Goal: Information Seeking & Learning: Learn about a topic

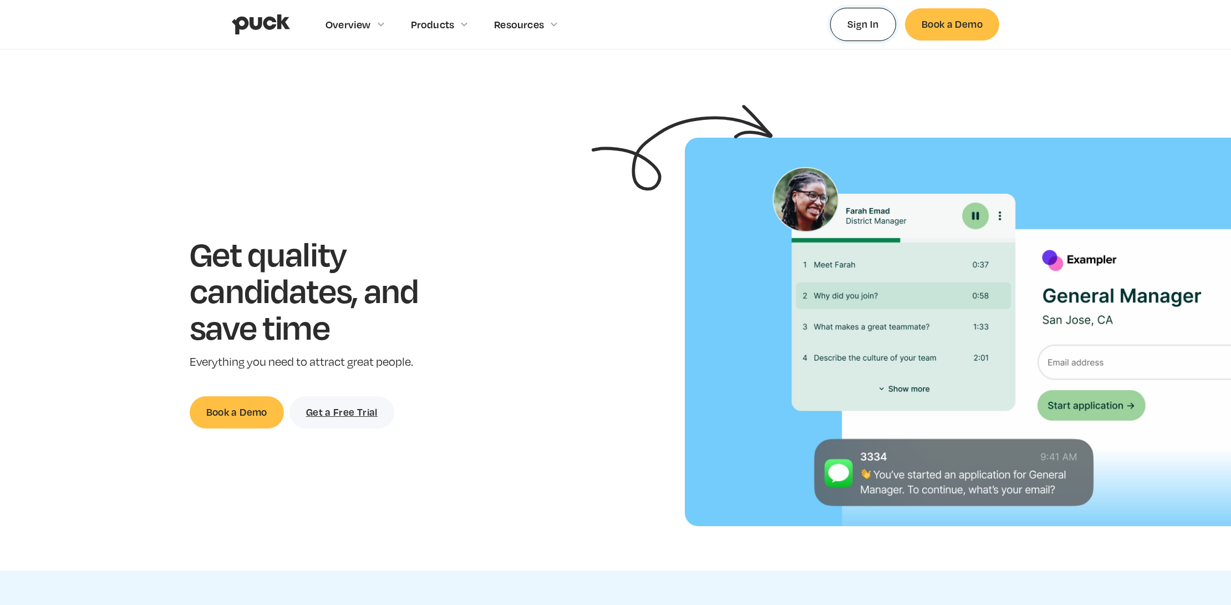
click at [867, 21] on link "Sign In" at bounding box center [863, 24] width 66 height 33
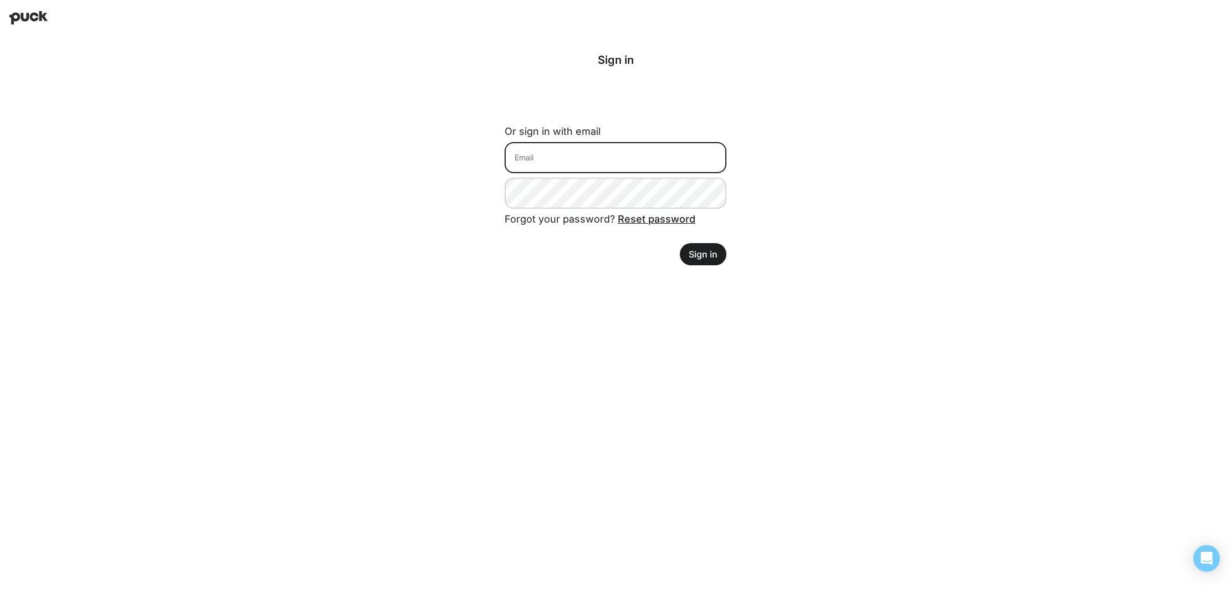
click at [641, 169] on input at bounding box center [616, 157] width 222 height 31
type input "lantz@retailforthepeople.com"
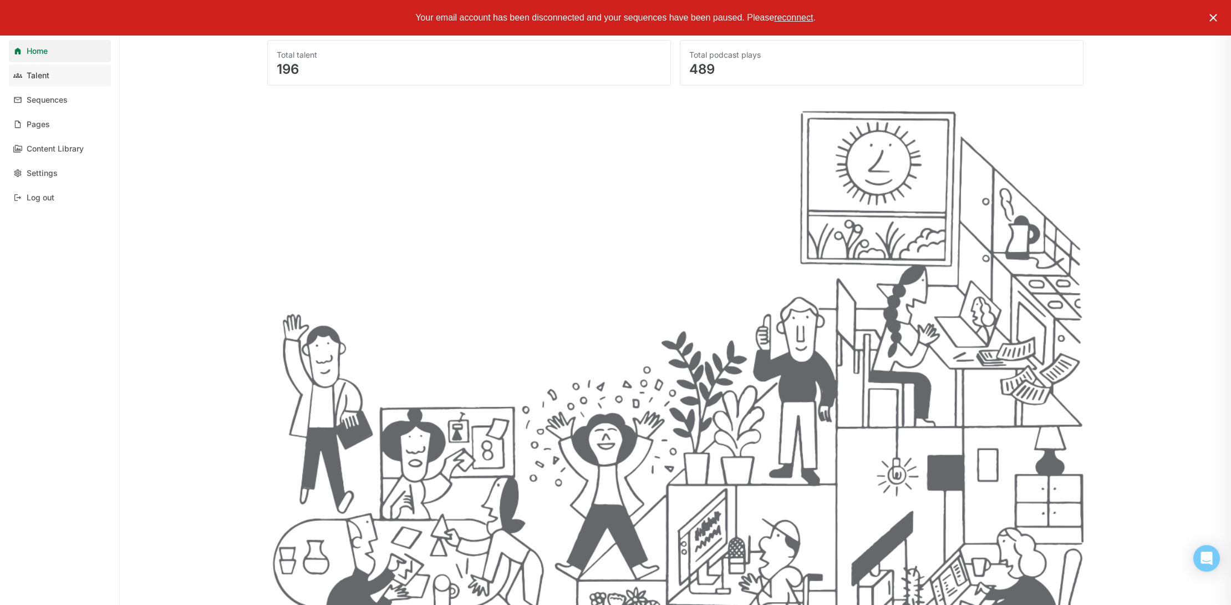
click at [53, 69] on link "Talent" at bounding box center [60, 75] width 102 height 22
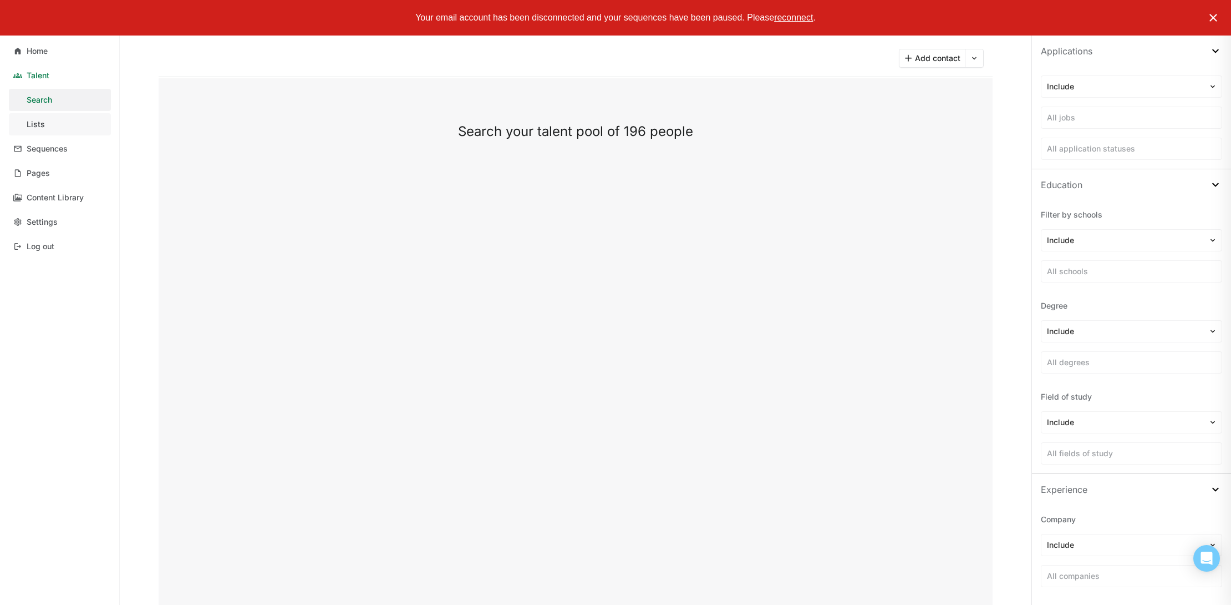
click at [49, 121] on link "Lists" at bounding box center [60, 124] width 102 height 22
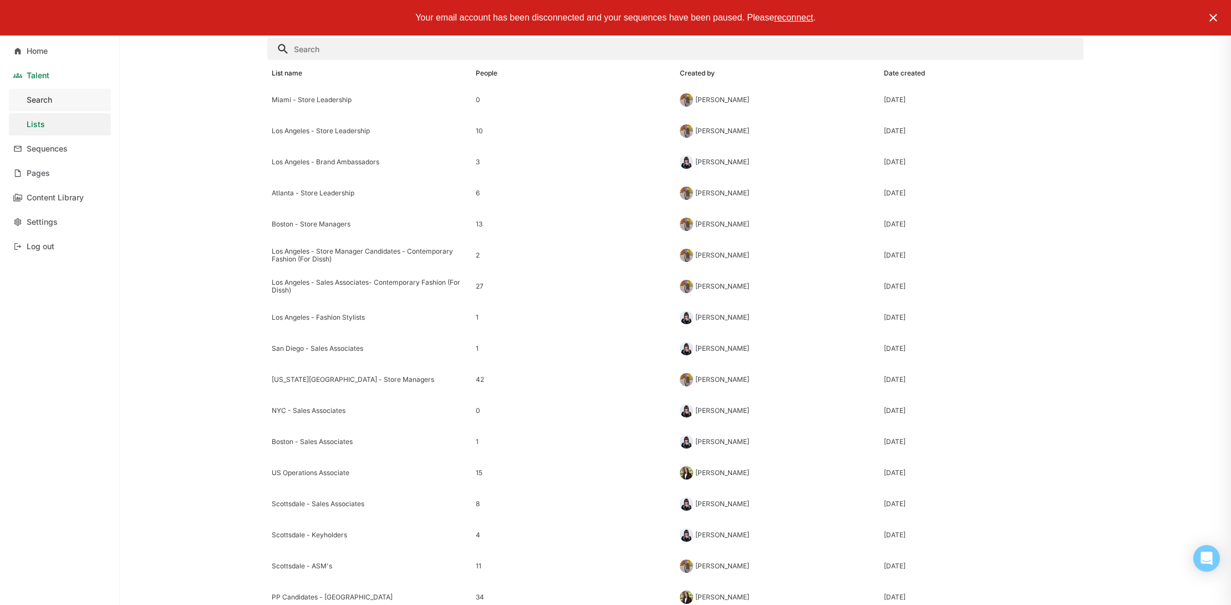
click at [52, 102] on div "Search" at bounding box center [40, 99] width 26 height 9
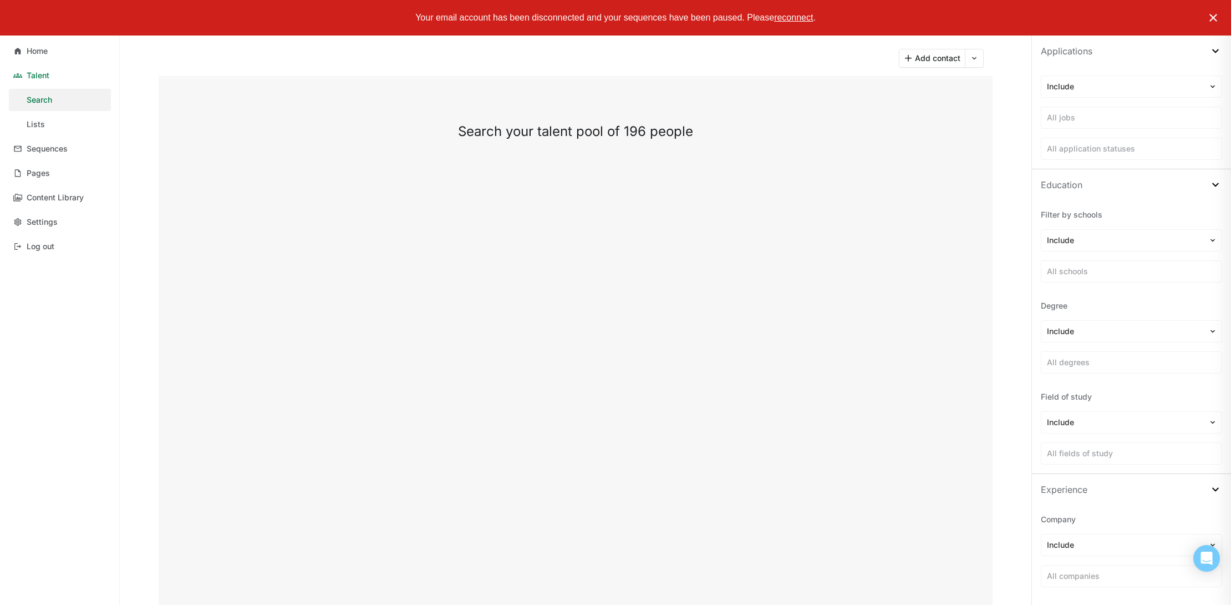
click at [1213, 19] on img at bounding box center [1213, 17] width 13 height 13
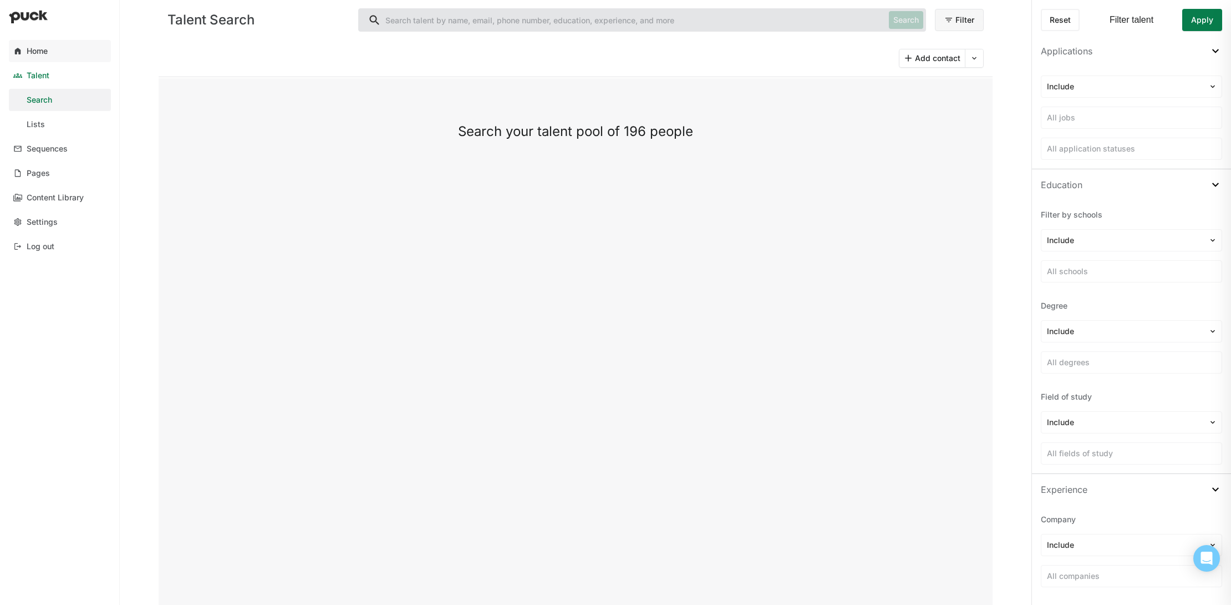
click at [45, 52] on div "Home" at bounding box center [37, 51] width 21 height 9
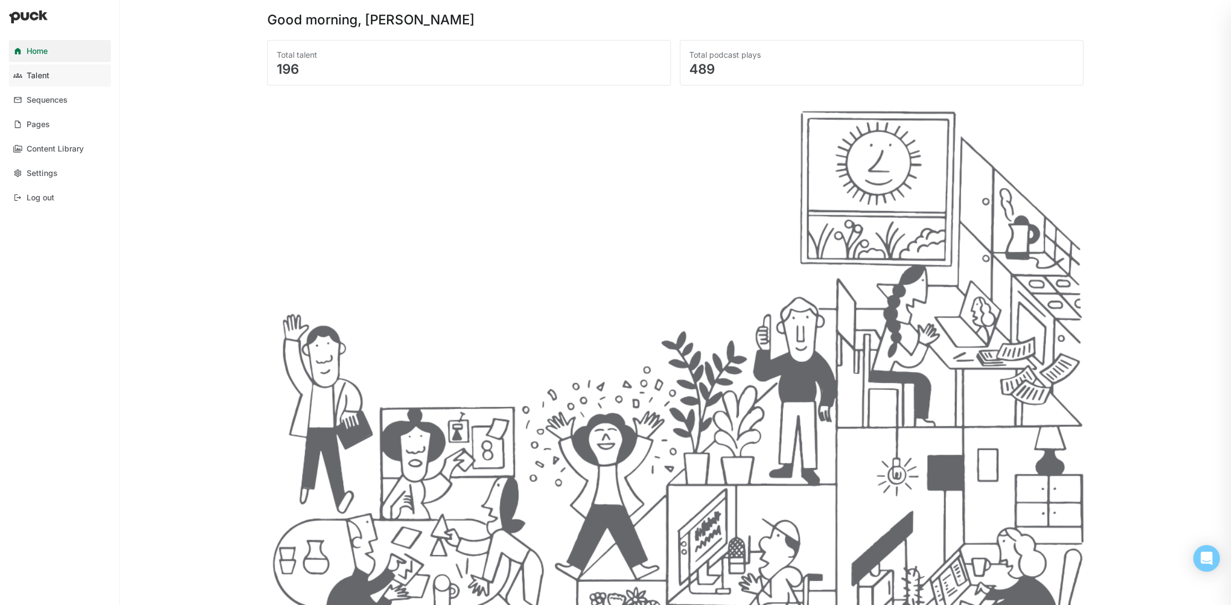
click at [54, 74] on link "Talent" at bounding box center [60, 75] width 102 height 22
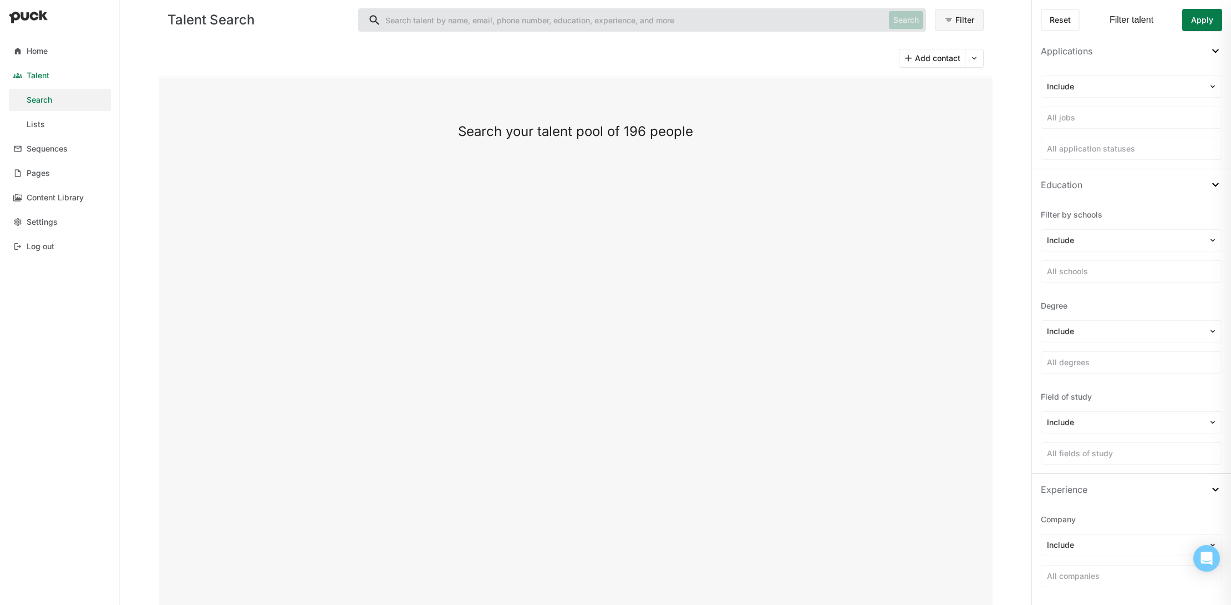
click at [504, 134] on div "Search your talent pool of 196 people" at bounding box center [575, 132] width 701 height 18
click at [480, 138] on div "Search your talent pool of 196 people" at bounding box center [575, 132] width 701 height 18
click at [951, 15] on button "Filter" at bounding box center [959, 20] width 49 height 22
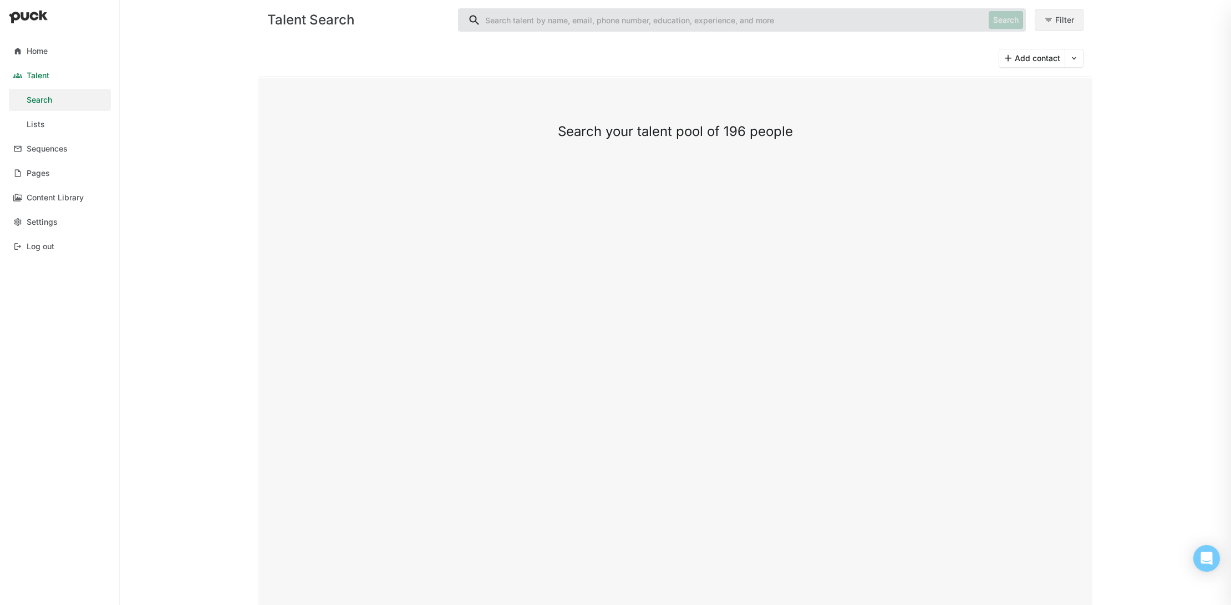
click at [1064, 28] on button "Filter" at bounding box center [1059, 20] width 49 height 22
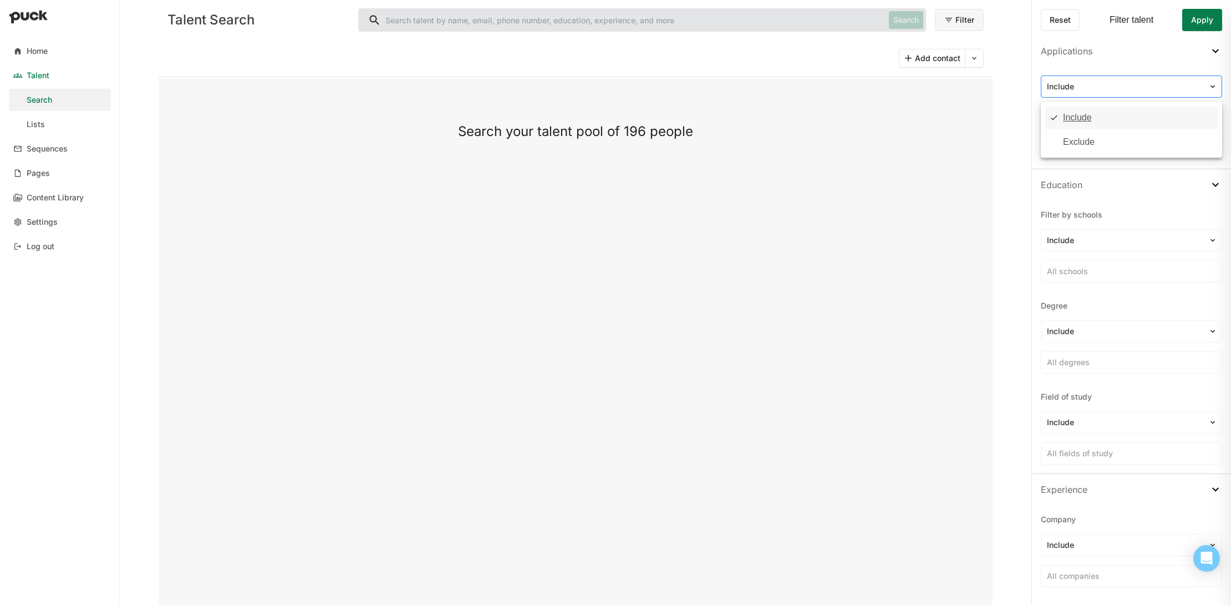
click at [1110, 89] on div at bounding box center [1125, 87] width 156 height 12
click at [1115, 79] on div "Include" at bounding box center [1125, 87] width 167 height 16
